Goal: Information Seeking & Learning: Learn about a topic

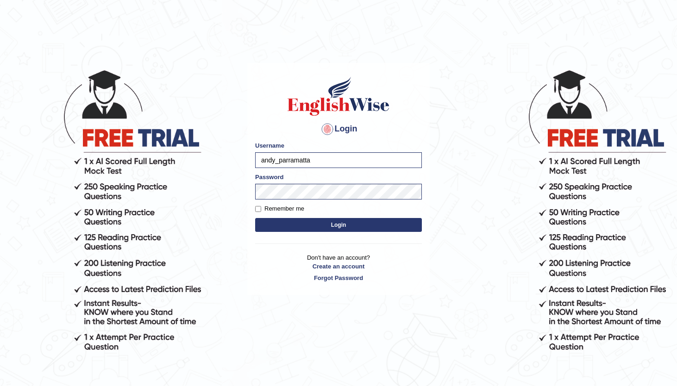
drag, startPoint x: 487, startPoint y: 191, endPoint x: 481, endPoint y: 191, distance: 6.0
click at [487, 191] on body "Login Please fix the following errors: Username [PERSON_NAME] Password Remember…" at bounding box center [338, 227] width 677 height 386
click at [404, 218] on button "Login" at bounding box center [338, 225] width 167 height 14
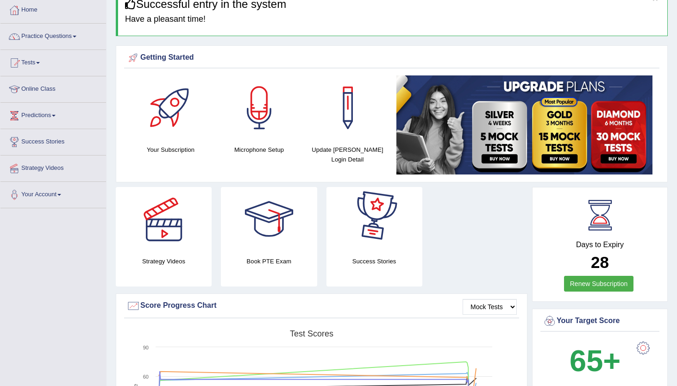
scroll to position [39, 0]
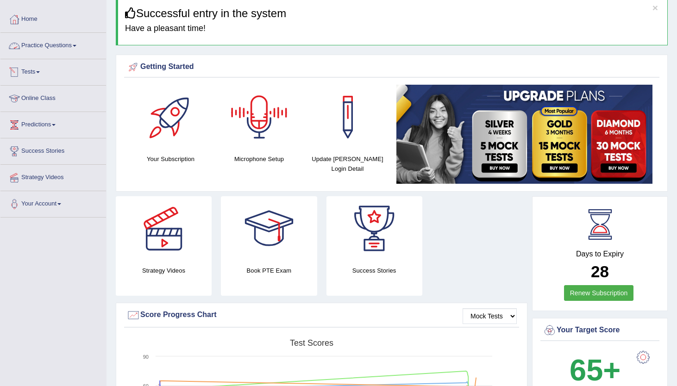
click at [68, 49] on link "Practice Questions" at bounding box center [53, 44] width 106 height 23
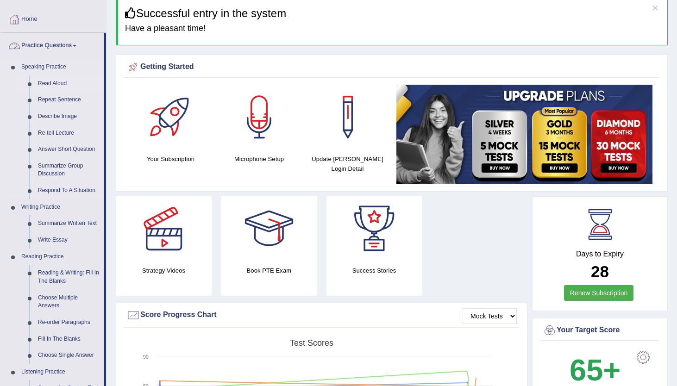
click at [55, 82] on link "Read Aloud" at bounding box center [69, 83] width 70 height 17
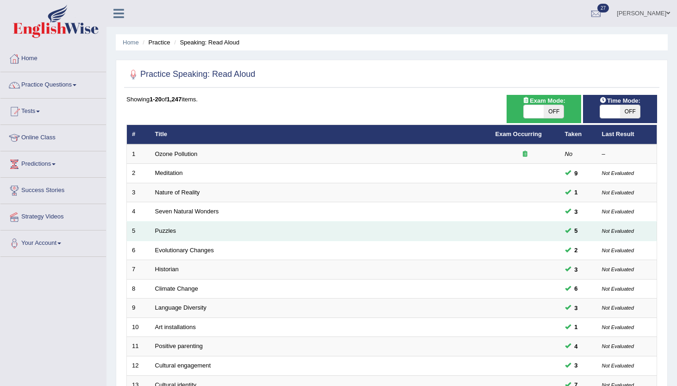
scroll to position [227, 0]
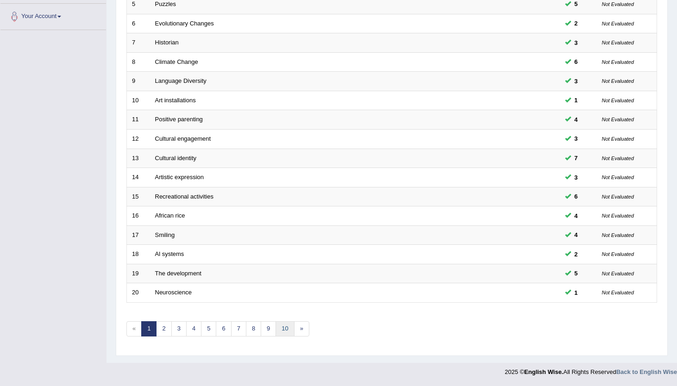
click at [284, 328] on link "10" at bounding box center [284, 328] width 19 height 15
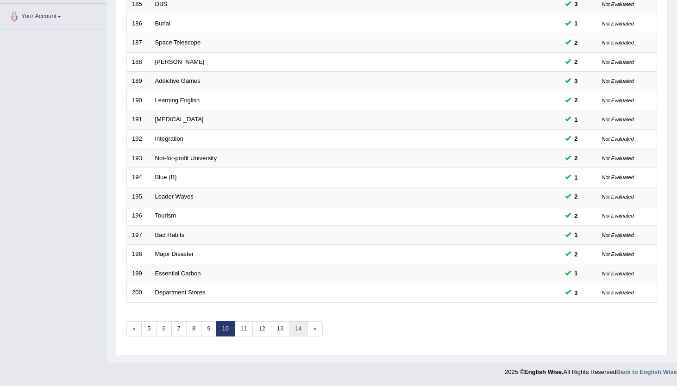
click at [296, 329] on link "14" at bounding box center [298, 328] width 19 height 15
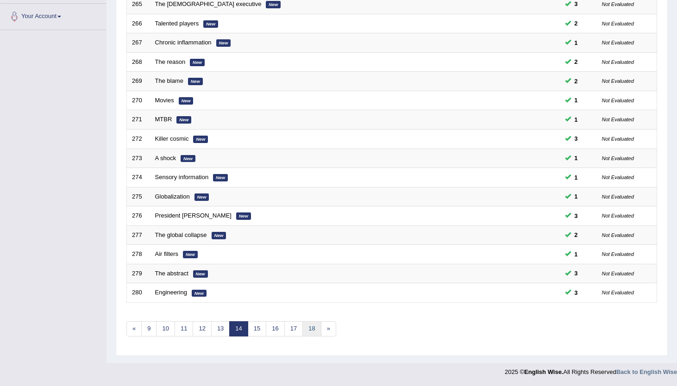
click at [310, 331] on link "18" at bounding box center [311, 328] width 19 height 15
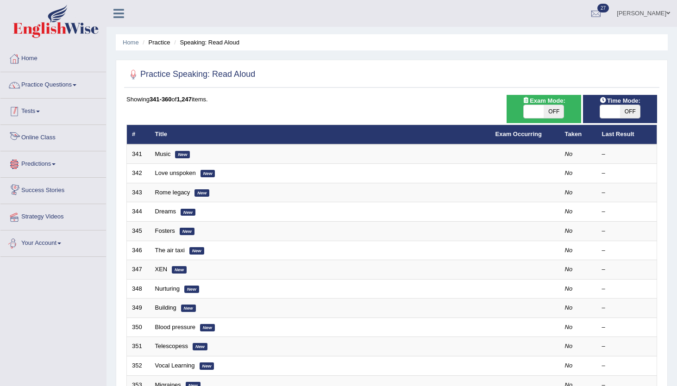
click at [51, 118] on link "Tests" at bounding box center [53, 110] width 106 height 23
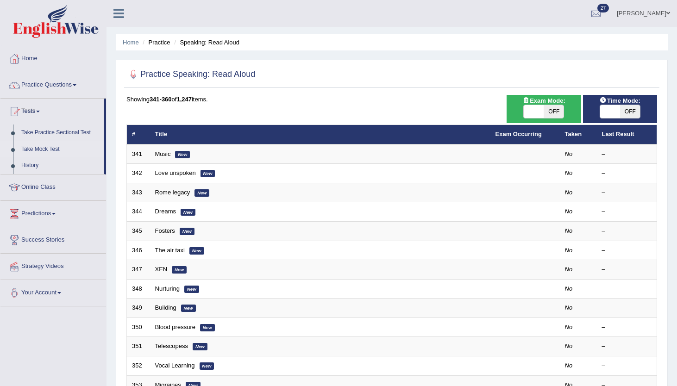
click at [47, 146] on link "Take Mock Test" at bounding box center [60, 149] width 87 height 17
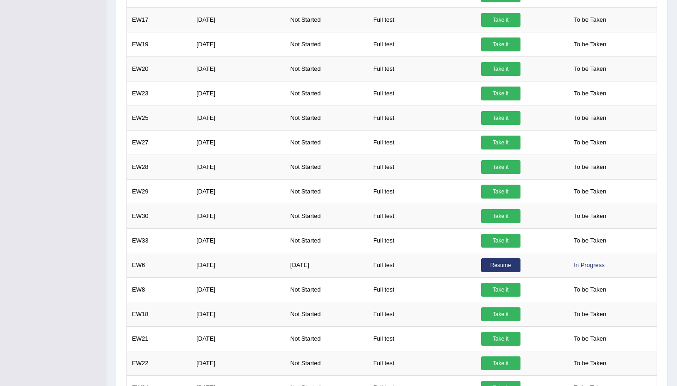
scroll to position [550, 0]
